Goal: Task Accomplishment & Management: Manage account settings

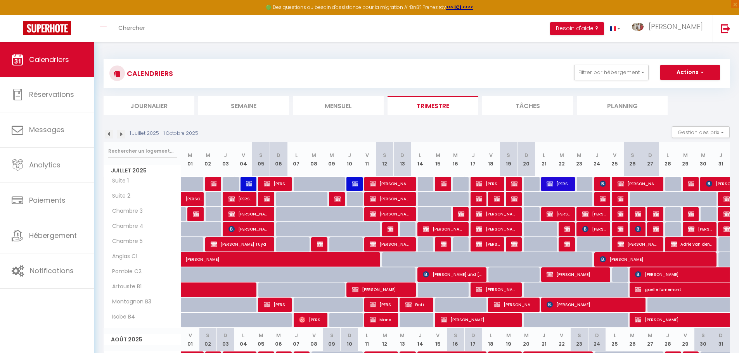
click at [123, 135] on img at bounding box center [121, 134] width 9 height 9
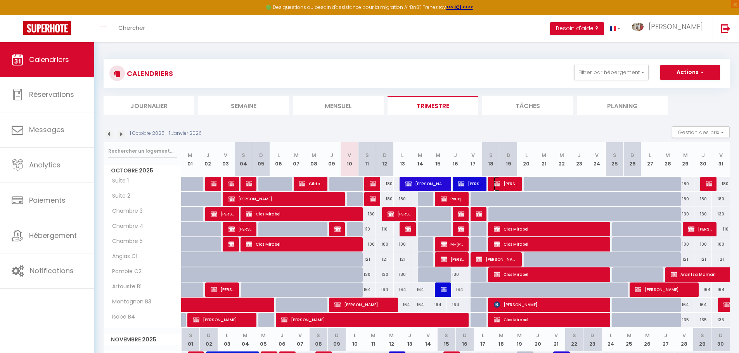
click at [502, 185] on span "[PERSON_NAME] [PERSON_NAME] DARBOIS" at bounding box center [506, 183] width 24 height 15
select select "OK"
select select "KO"
select select "0"
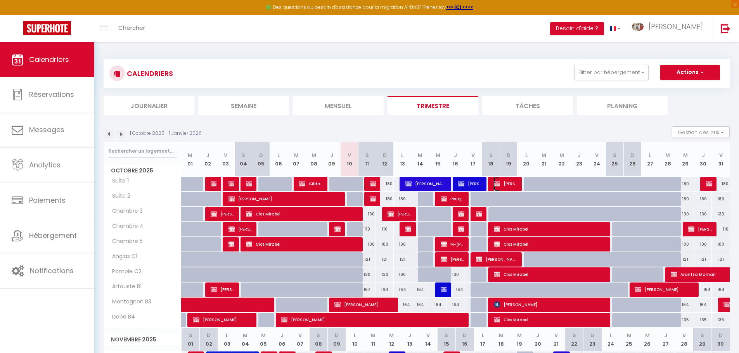
select select "1"
select select
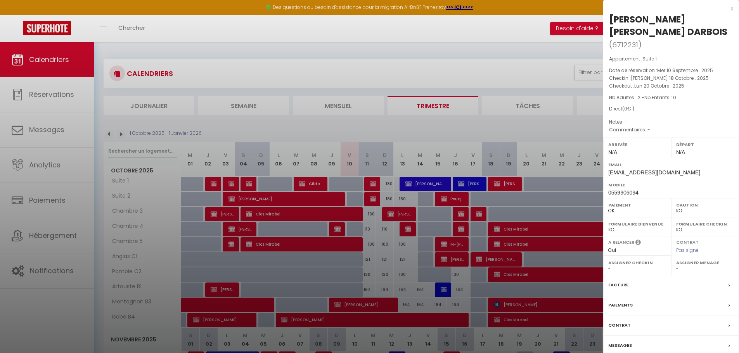
click at [78, 58] on div at bounding box center [369, 176] width 739 height 353
